Goal: Task Accomplishment & Management: Complete application form

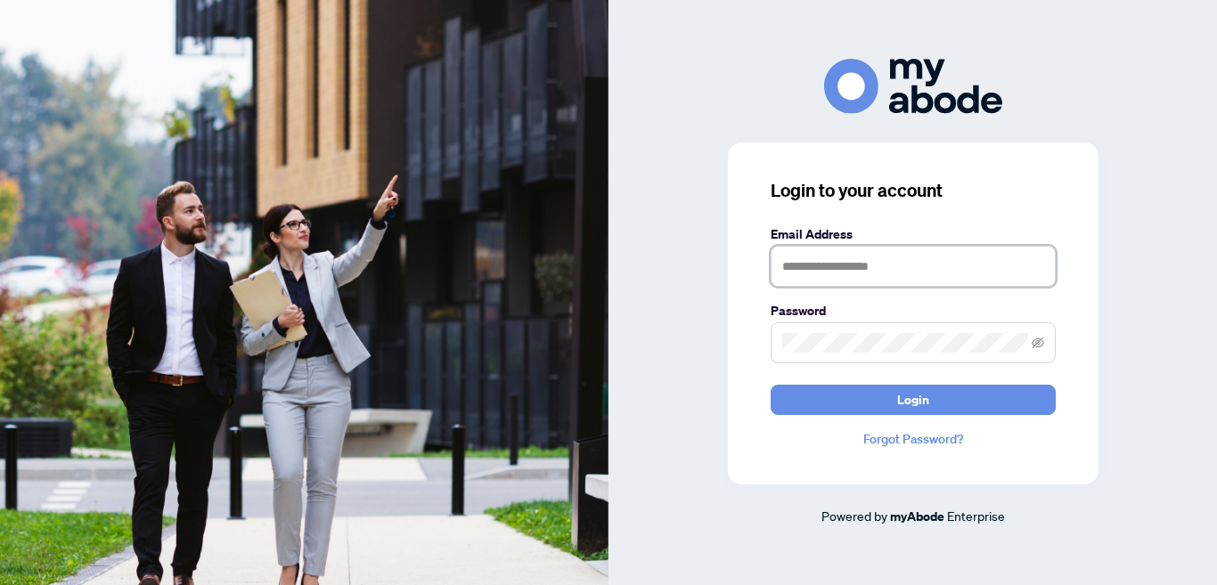
click at [854, 281] on input "text" at bounding box center [913, 266] width 285 height 41
type input "**********"
click at [1022, 205] on div "**********" at bounding box center [913, 314] width 371 height 342
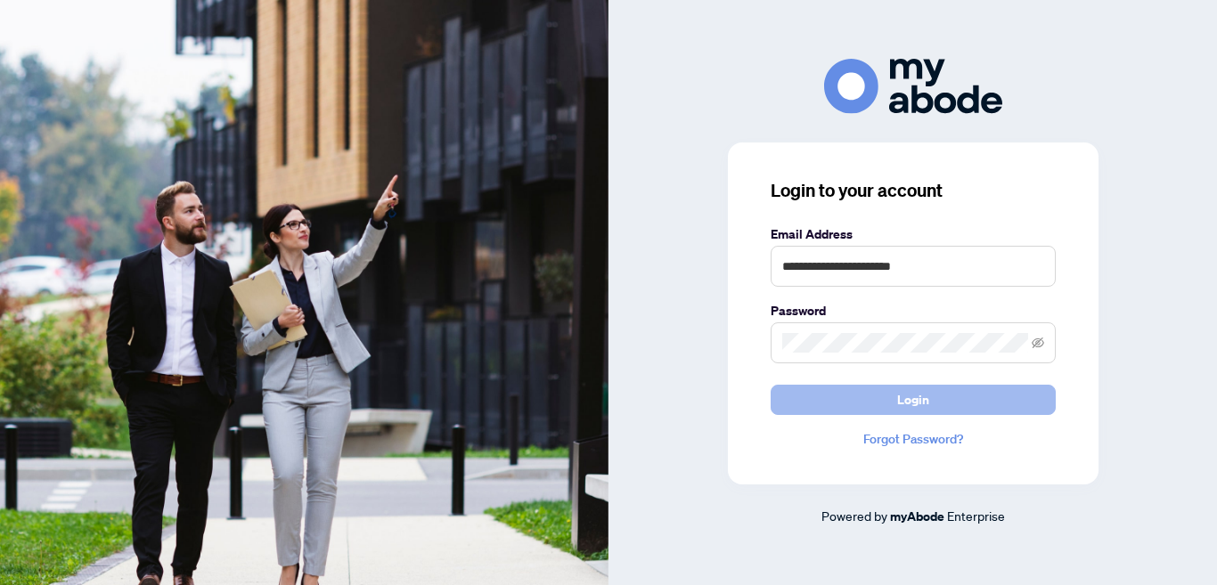
click at [931, 397] on button "Login" at bounding box center [913, 400] width 285 height 30
click at [881, 404] on button "Login" at bounding box center [913, 400] width 285 height 30
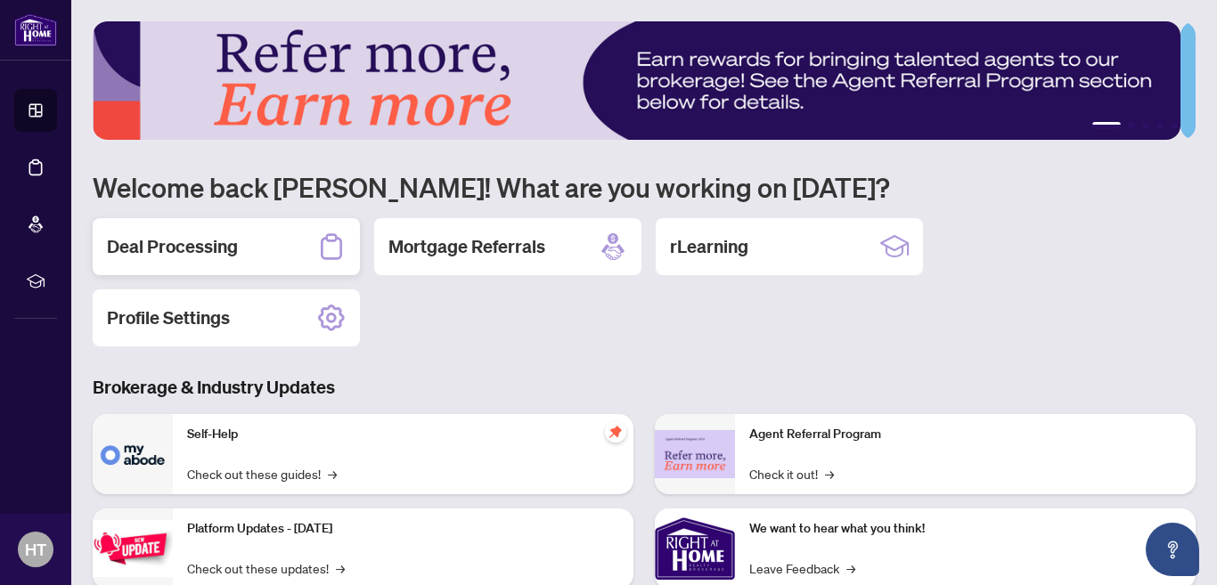
click at [160, 255] on h2 "Deal Processing" at bounding box center [172, 246] width 131 height 25
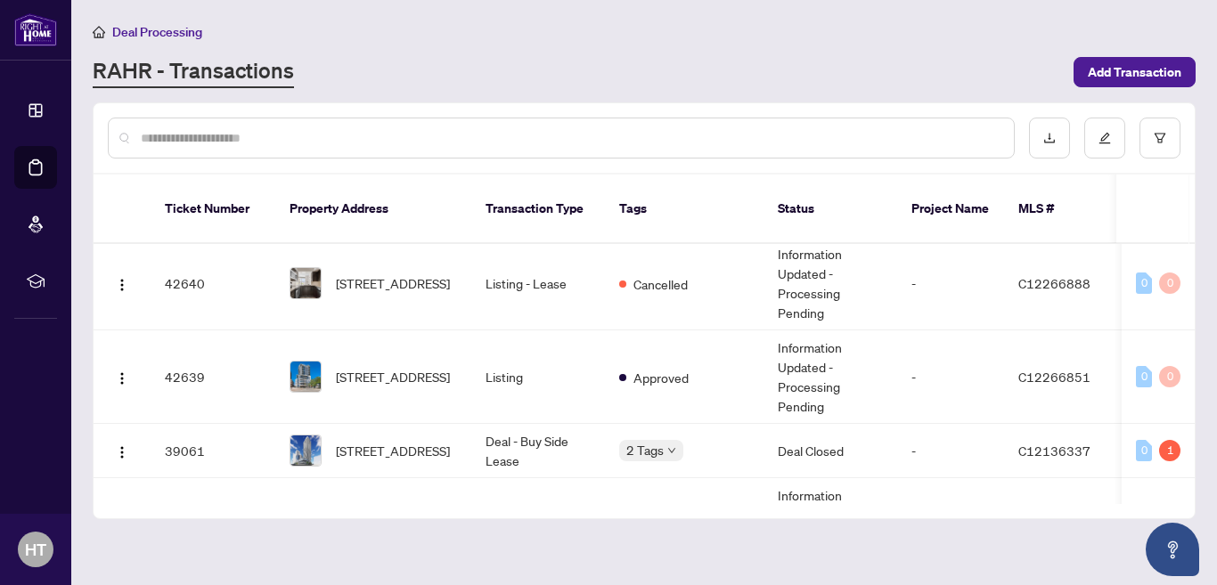
scroll to position [420, 0]
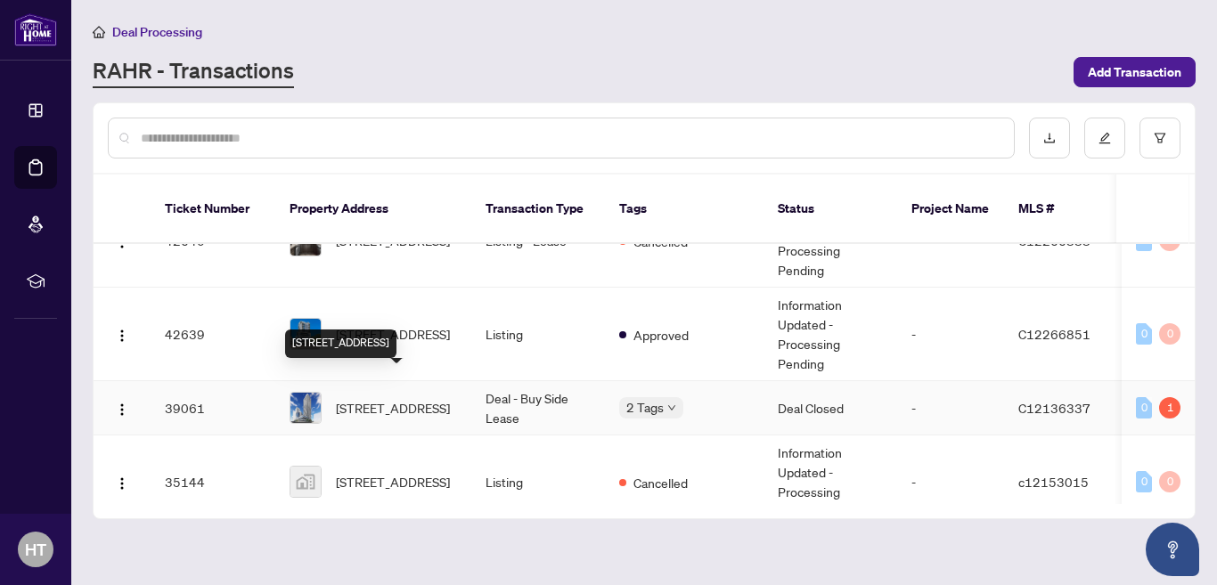
click at [385, 398] on span "[STREET_ADDRESS]" at bounding box center [393, 408] width 114 height 20
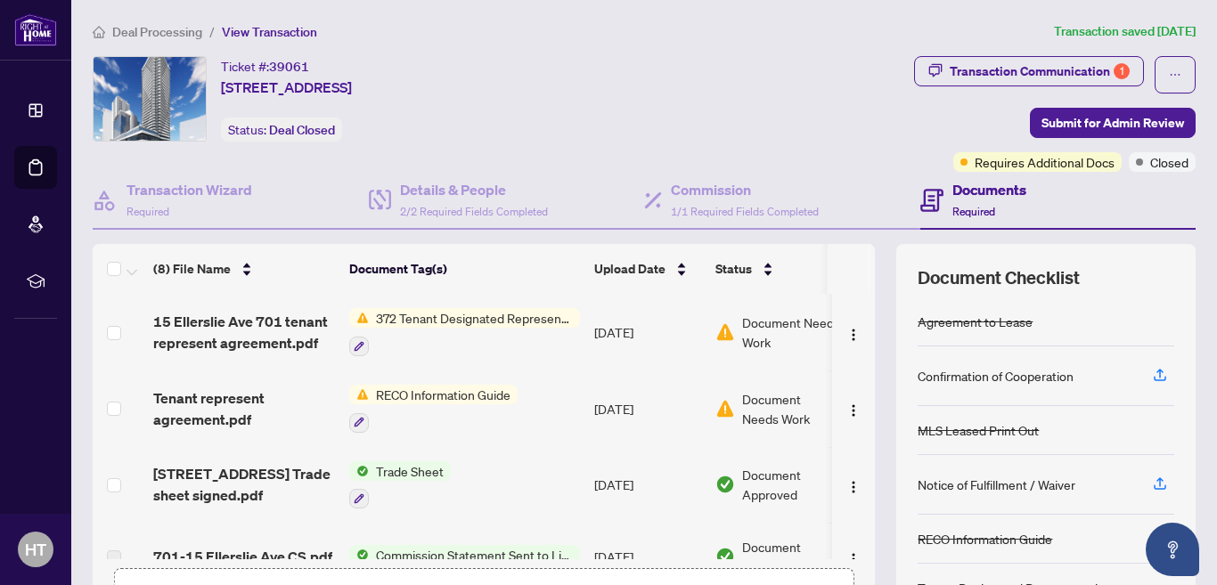
click at [404, 315] on span "372 Tenant Designated Representation Agreement - Authority for Lease or Purchase" at bounding box center [474, 318] width 211 height 20
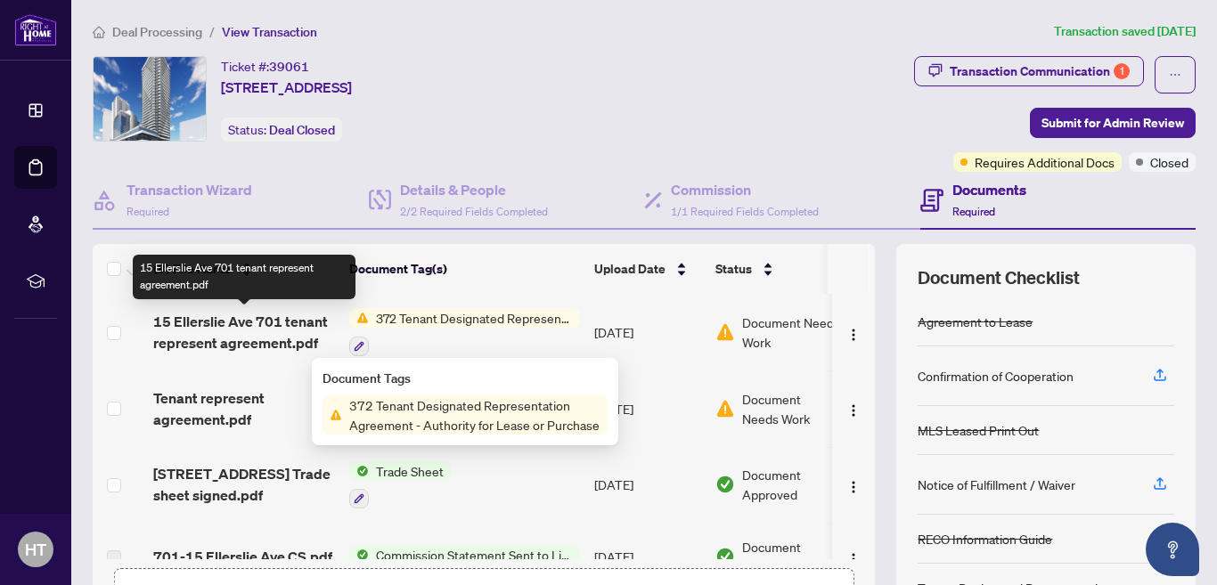
click at [188, 318] on span "15 Ellerslie Ave 701 tenant represent agreement.pdf" at bounding box center [244, 332] width 182 height 43
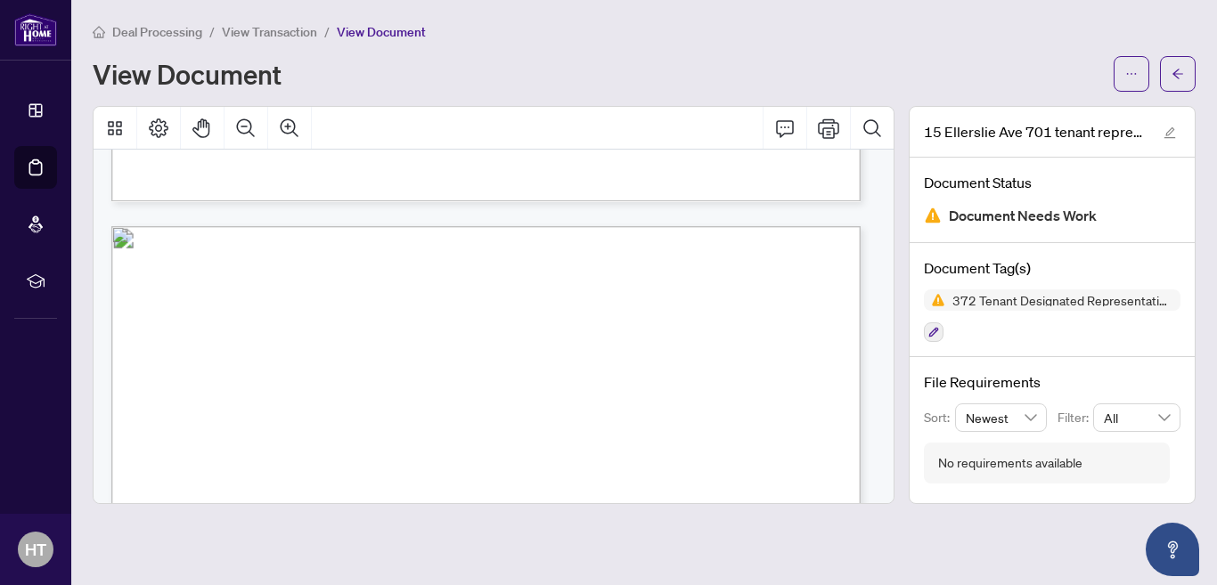
scroll to position [16896, 0]
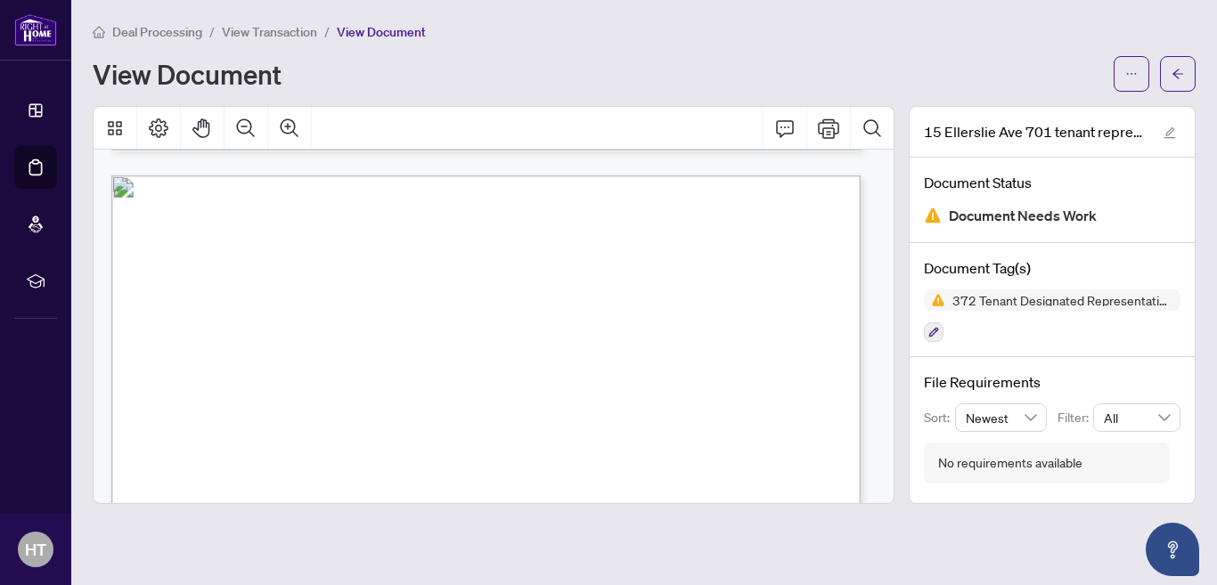
click at [243, 36] on span "View Transaction" at bounding box center [269, 32] width 95 height 16
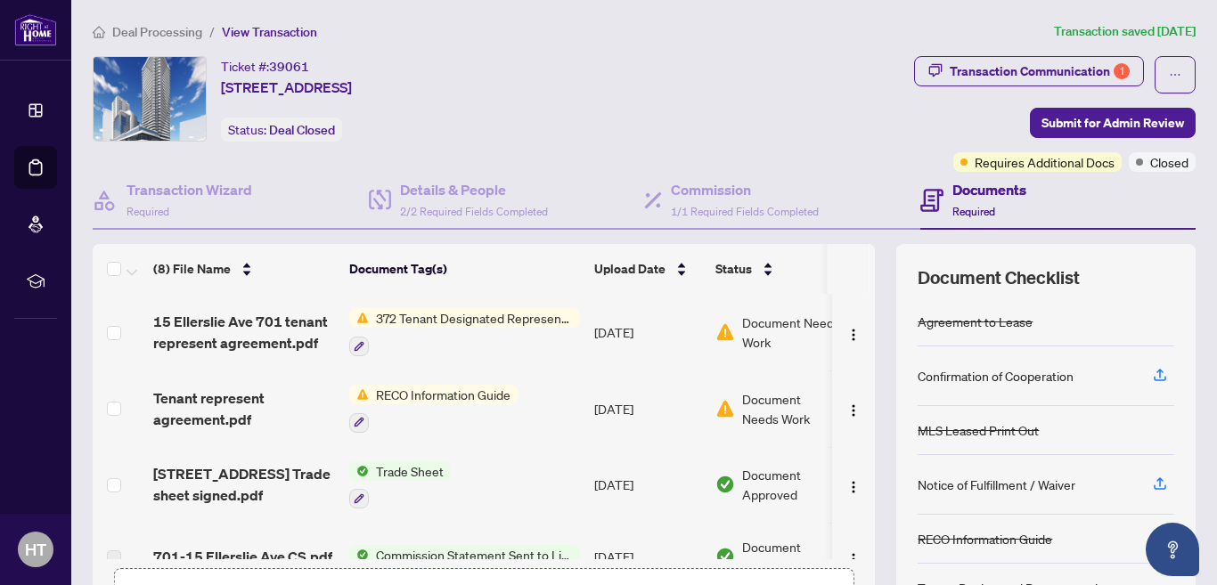
click at [147, 31] on span "Deal Processing" at bounding box center [157, 32] width 90 height 16
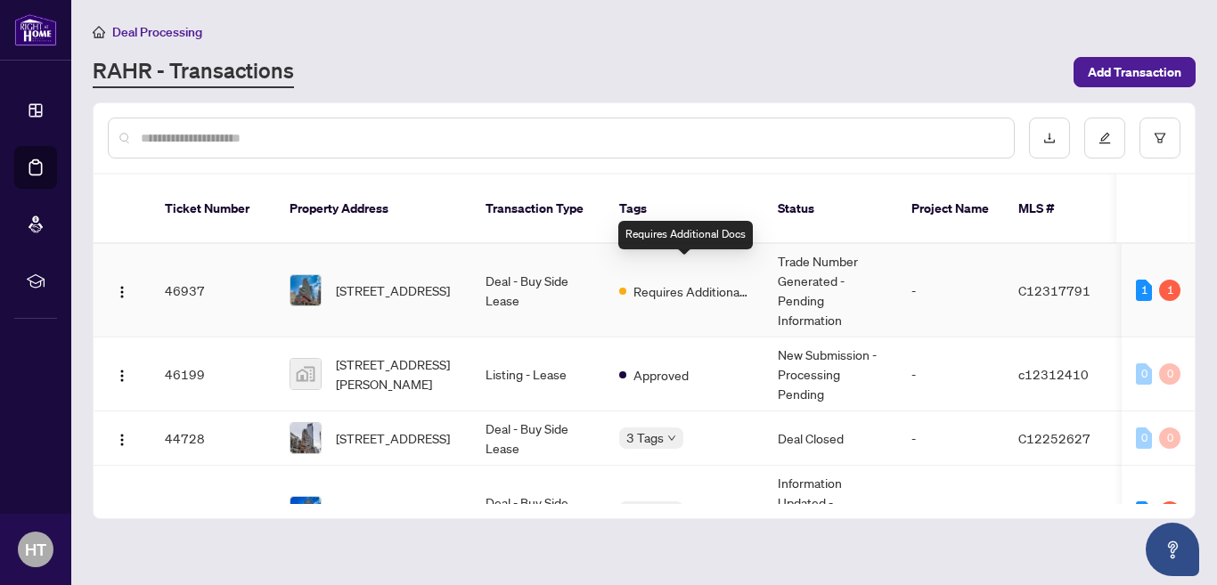
click at [662, 282] on span "Requires Additional Docs" at bounding box center [692, 292] width 116 height 20
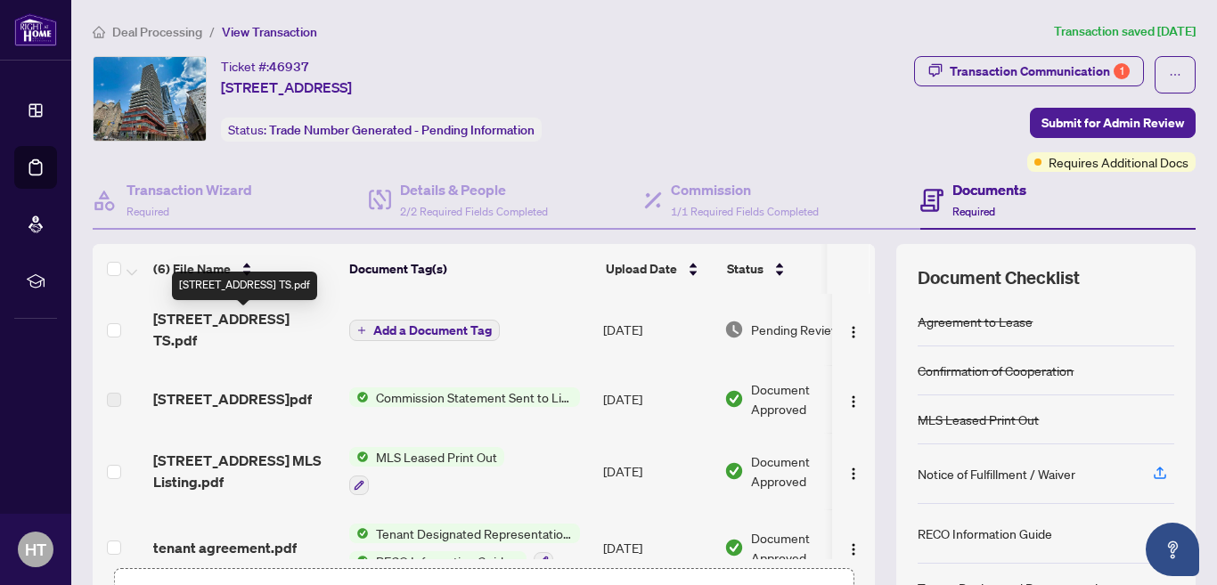
click at [260, 328] on span "[STREET_ADDRESS] TS.pdf" at bounding box center [244, 329] width 182 height 43
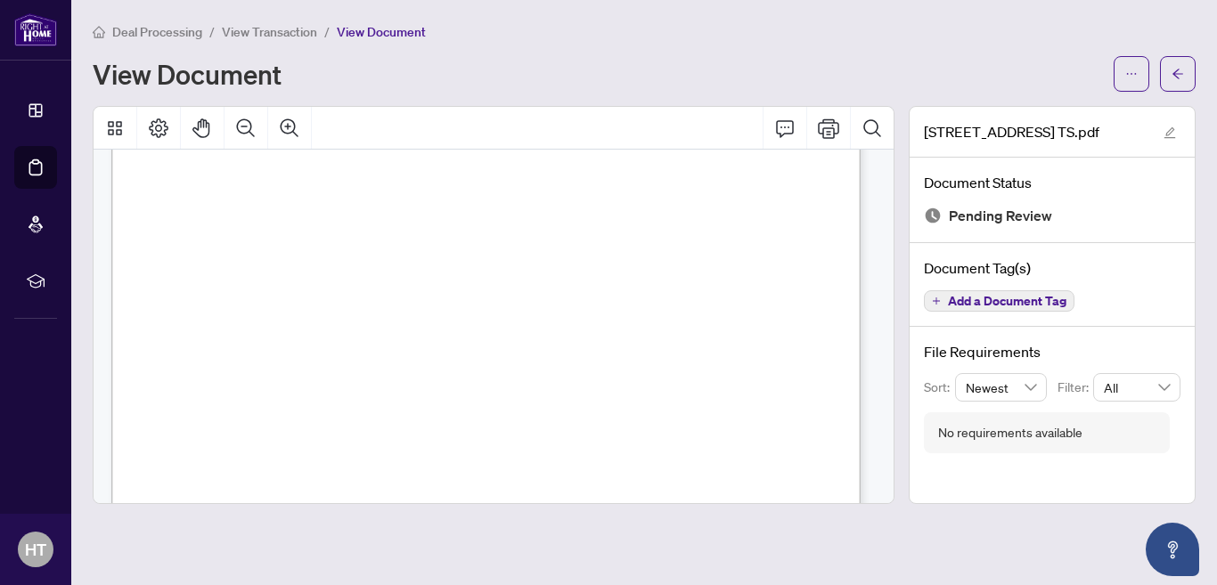
scroll to position [487, 0]
click at [1138, 75] on button "button" at bounding box center [1132, 74] width 36 height 36
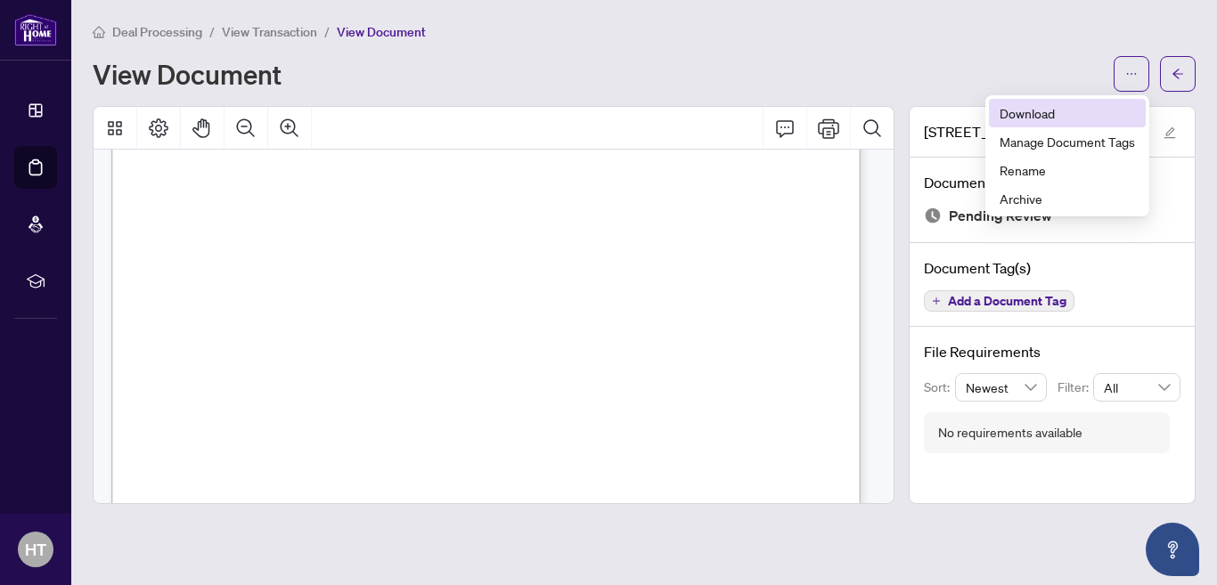
click at [1036, 109] on span "Download" at bounding box center [1067, 113] width 135 height 20
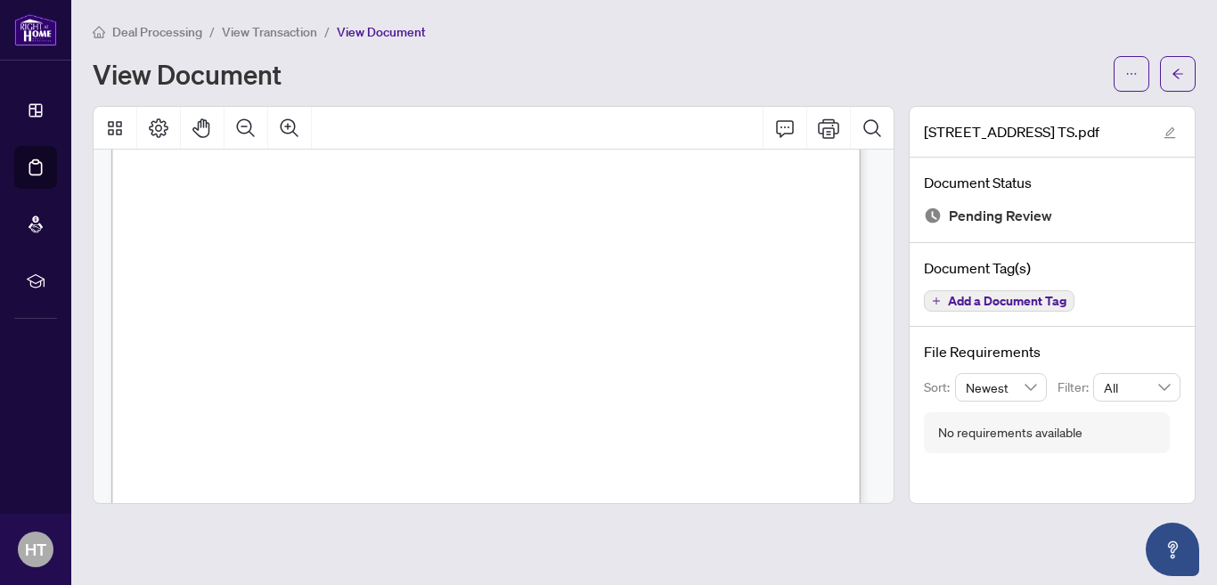
click at [291, 35] on span "View Transaction" at bounding box center [269, 32] width 95 height 16
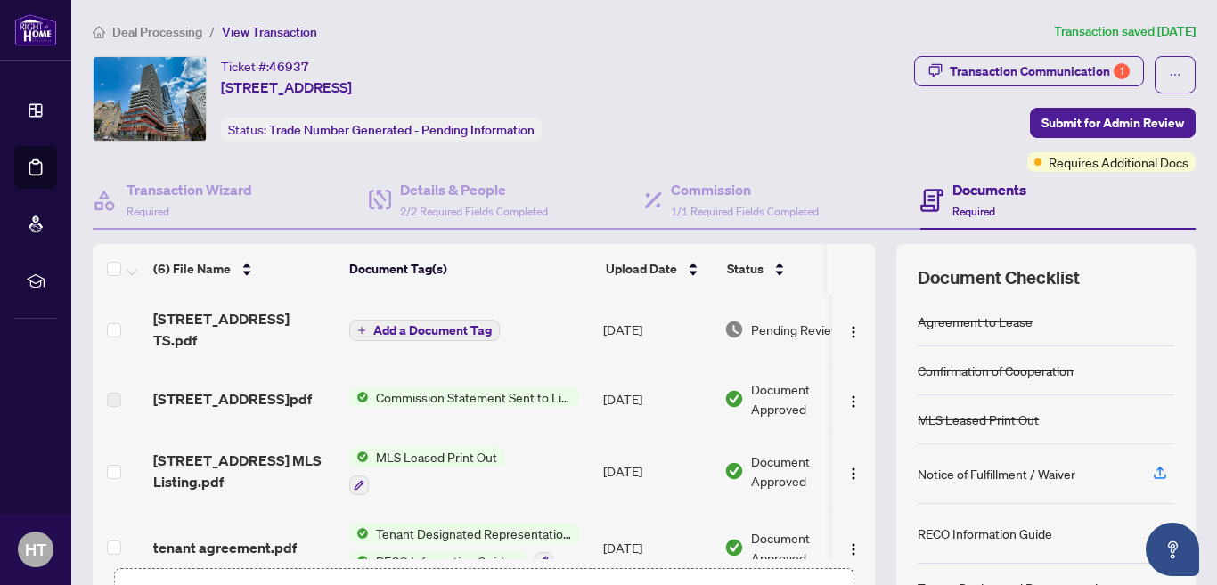
scroll to position [1, 0]
click at [471, 326] on span "Add a Document Tag" at bounding box center [432, 329] width 119 height 12
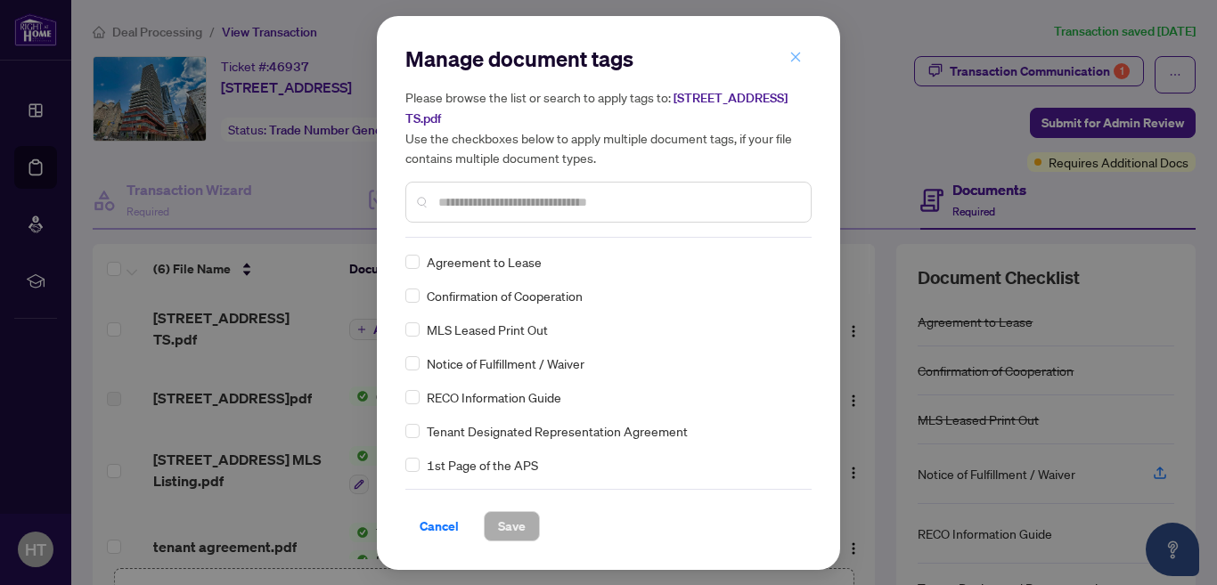
click at [793, 58] on icon "close" at bounding box center [796, 57] width 12 height 12
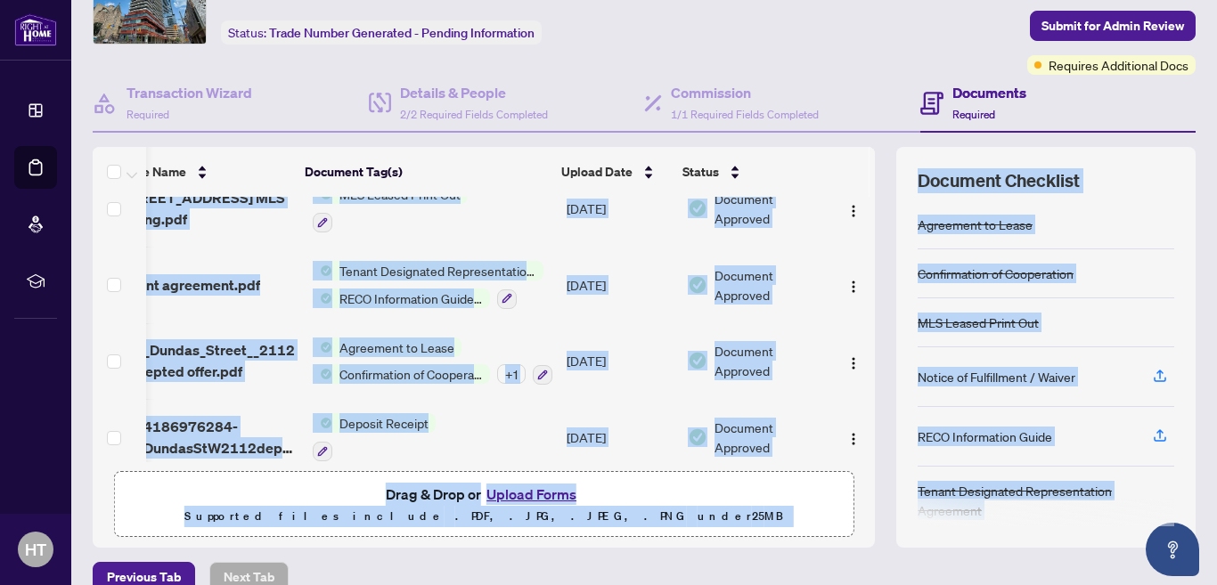
scroll to position [188, 0]
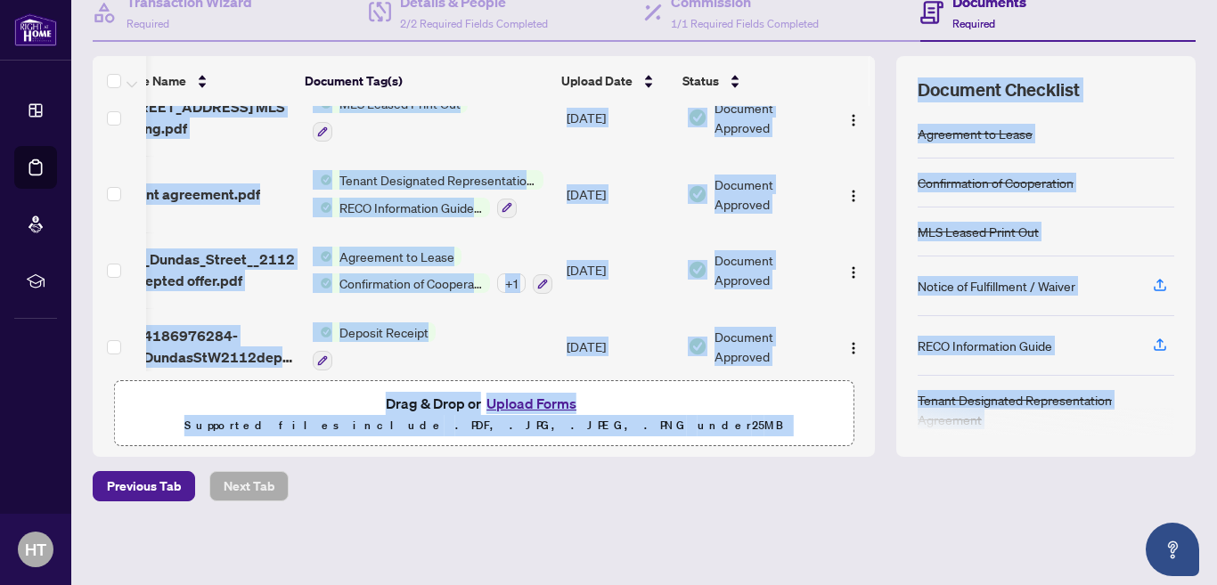
drag, startPoint x: 855, startPoint y: 397, endPoint x: 875, endPoint y: 579, distance: 183.8
click at [875, 579] on main "Deal Processing / View Transaction Transaction saved [DATE] Ticket #: 46937 [ST…" at bounding box center [644, 292] width 1146 height 585
click at [548, 400] on button "Upload Forms" at bounding box center [531, 403] width 101 height 23
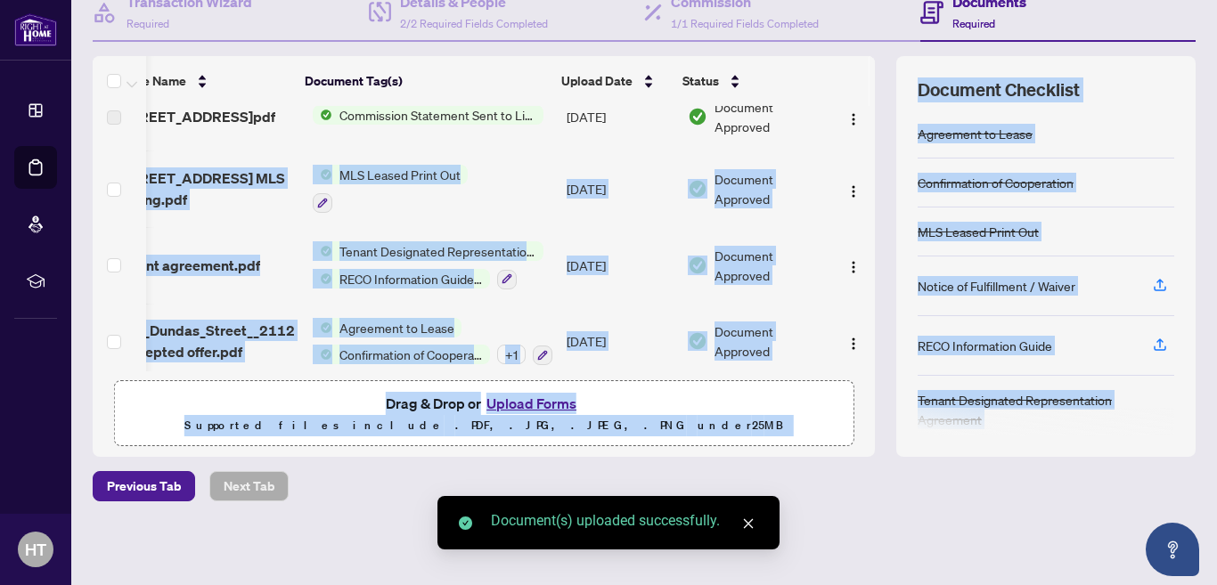
scroll to position [0, 0]
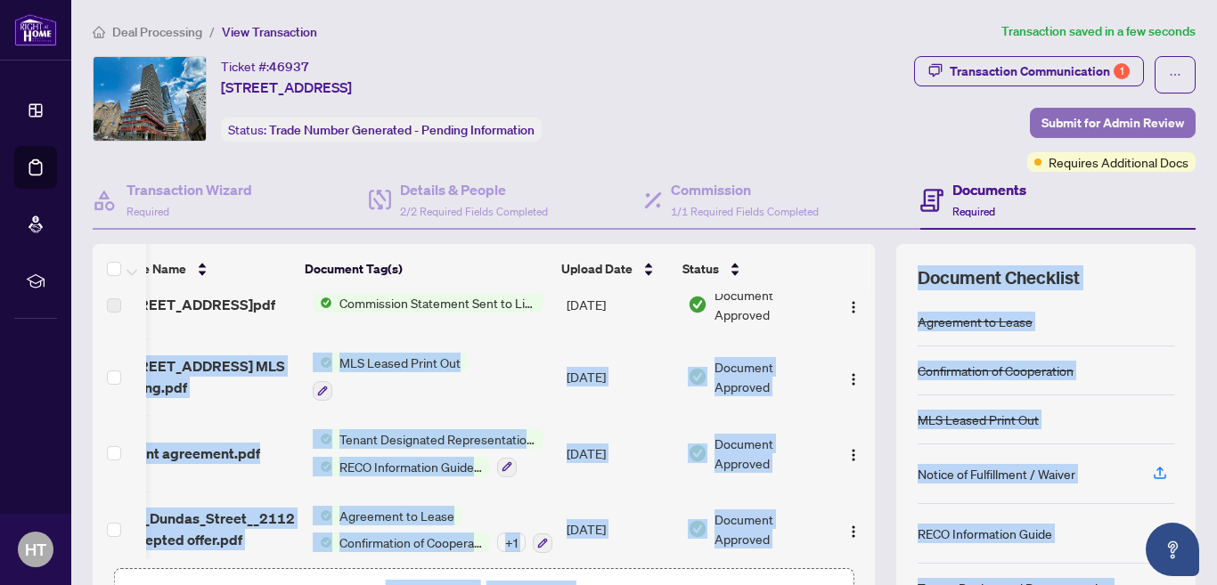
click at [1101, 123] on span "Submit for Admin Review" at bounding box center [1113, 123] width 143 height 29
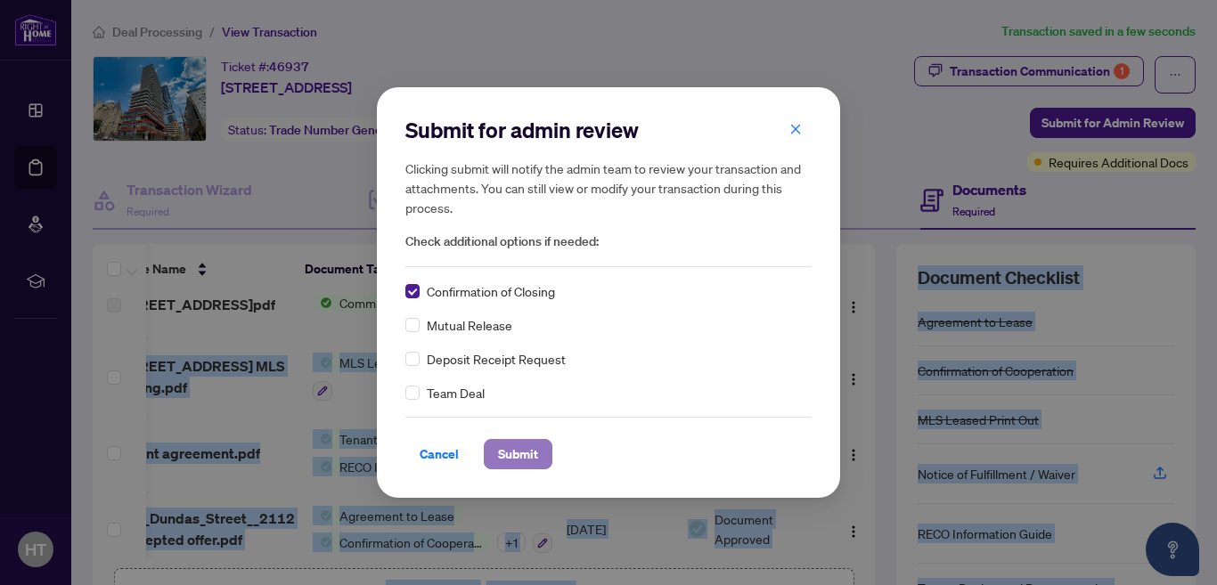
click at [522, 452] on span "Submit" at bounding box center [518, 454] width 40 height 29
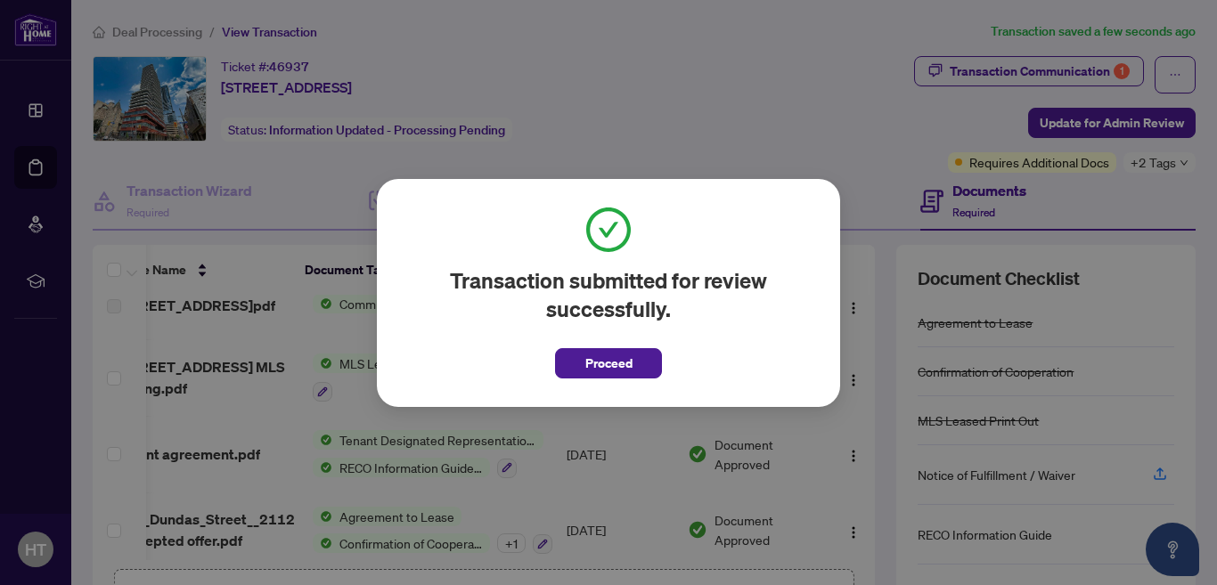
click at [173, 34] on div "Transaction submitted for review successfully. Proceed Cancel OK" at bounding box center [608, 292] width 1217 height 585
click at [633, 362] on button "Proceed" at bounding box center [608, 363] width 107 height 30
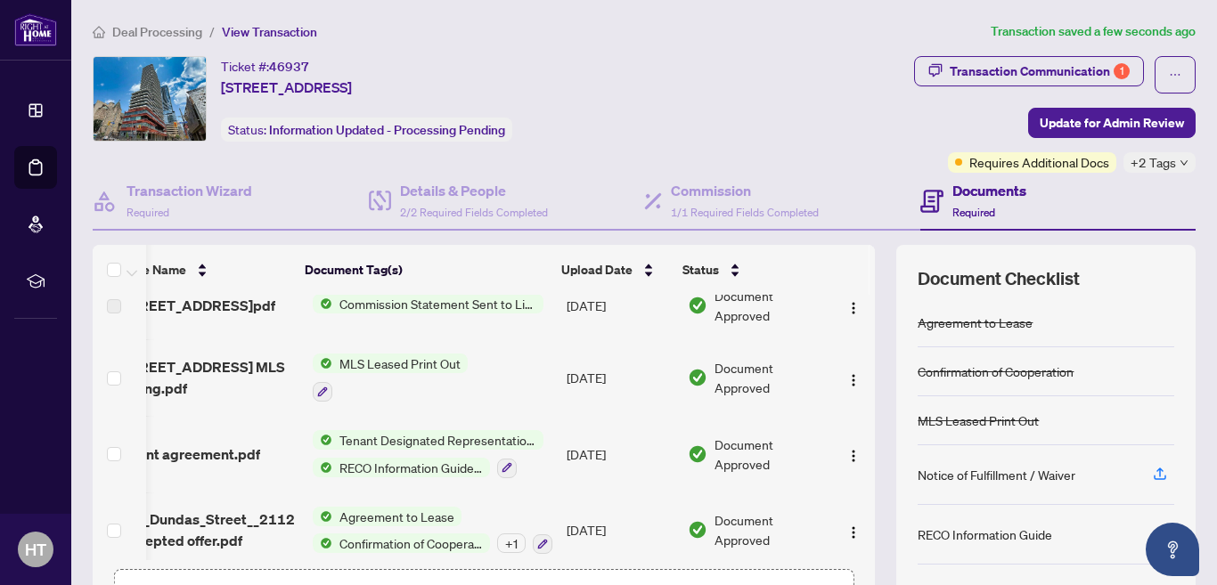
click at [188, 33] on span "Deal Processing" at bounding box center [157, 32] width 90 height 16
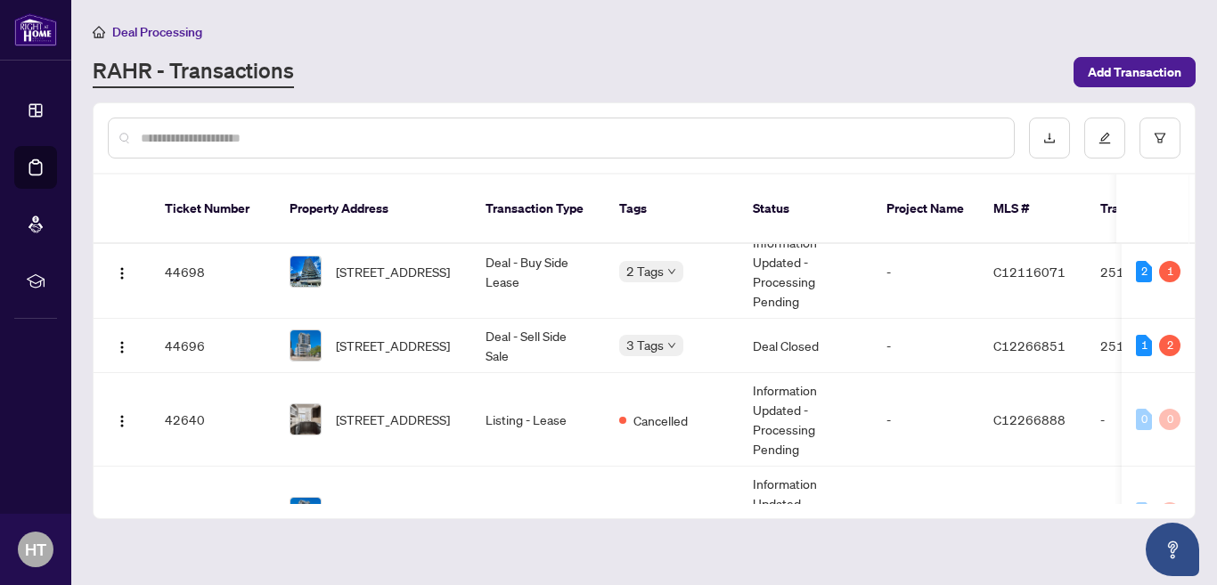
scroll to position [401, 0]
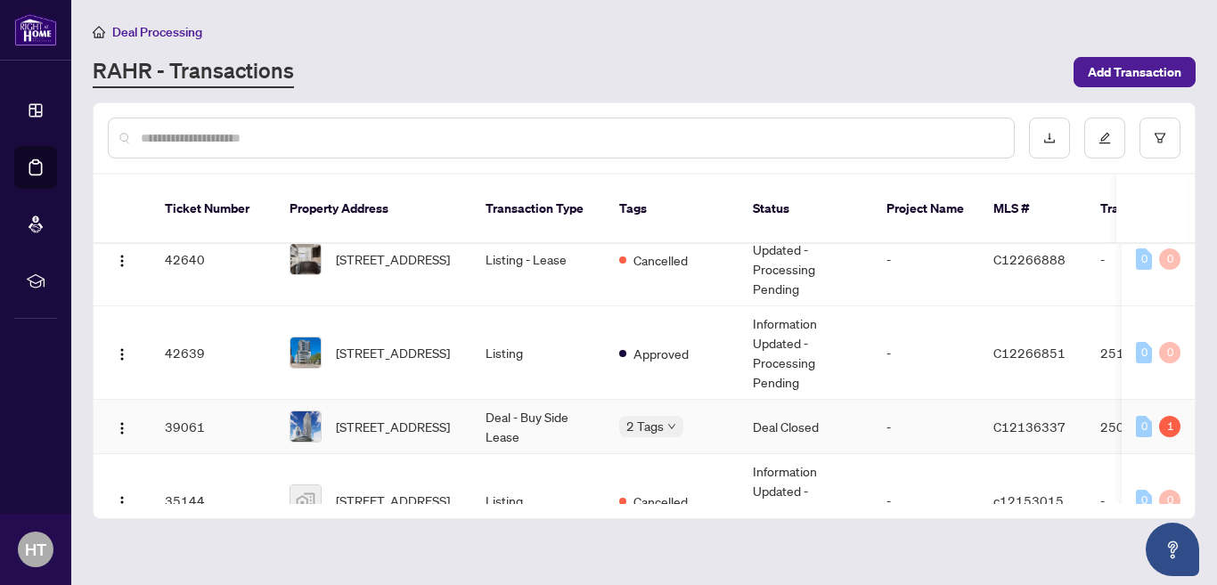
click at [444, 417] on span "[STREET_ADDRESS]" at bounding box center [393, 427] width 114 height 20
